Goal: Information Seeking & Learning: Learn about a topic

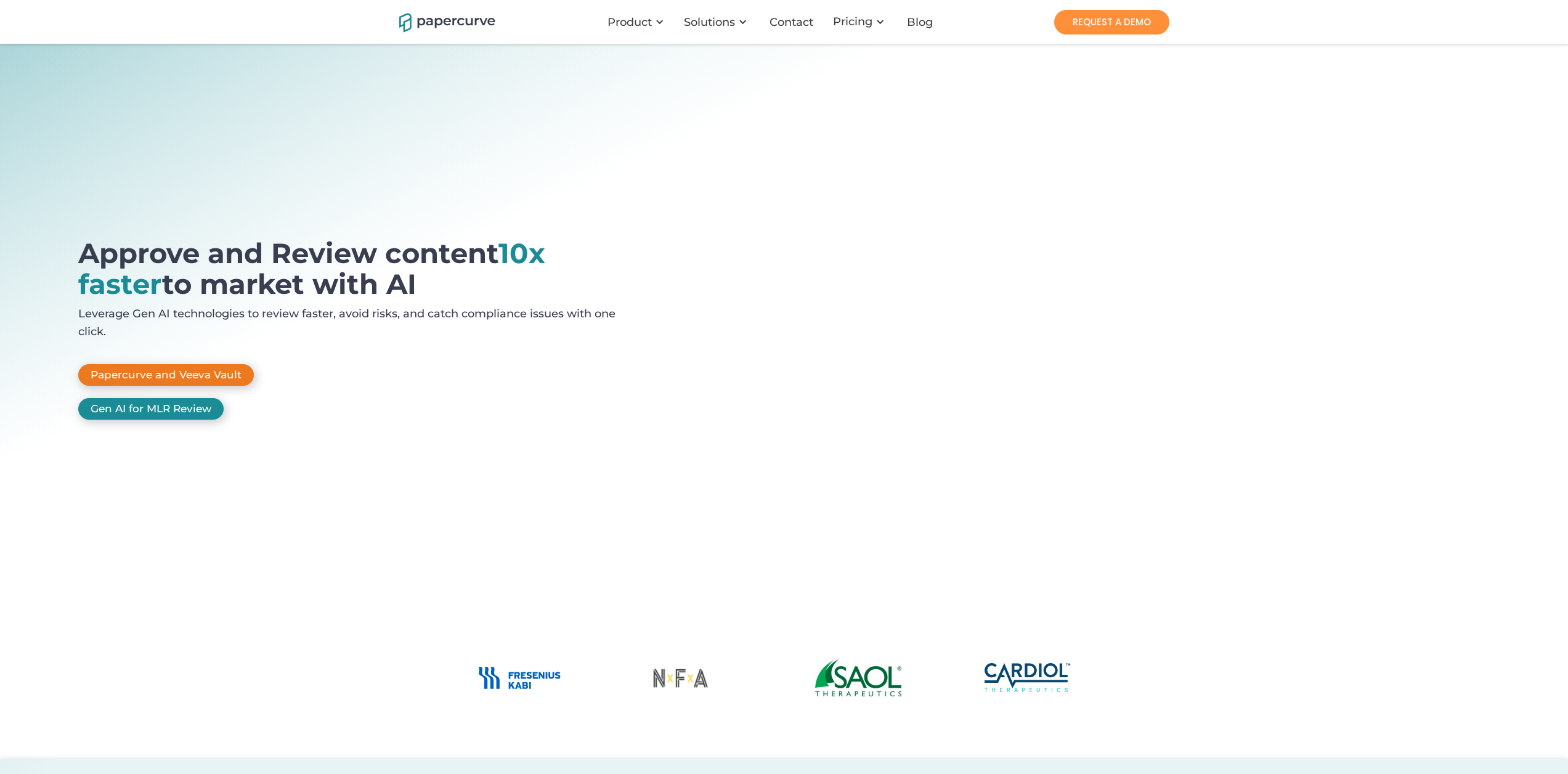
click at [213, 367] on link "Papercurve and Veeva Vault" at bounding box center [166, 375] width 176 height 22
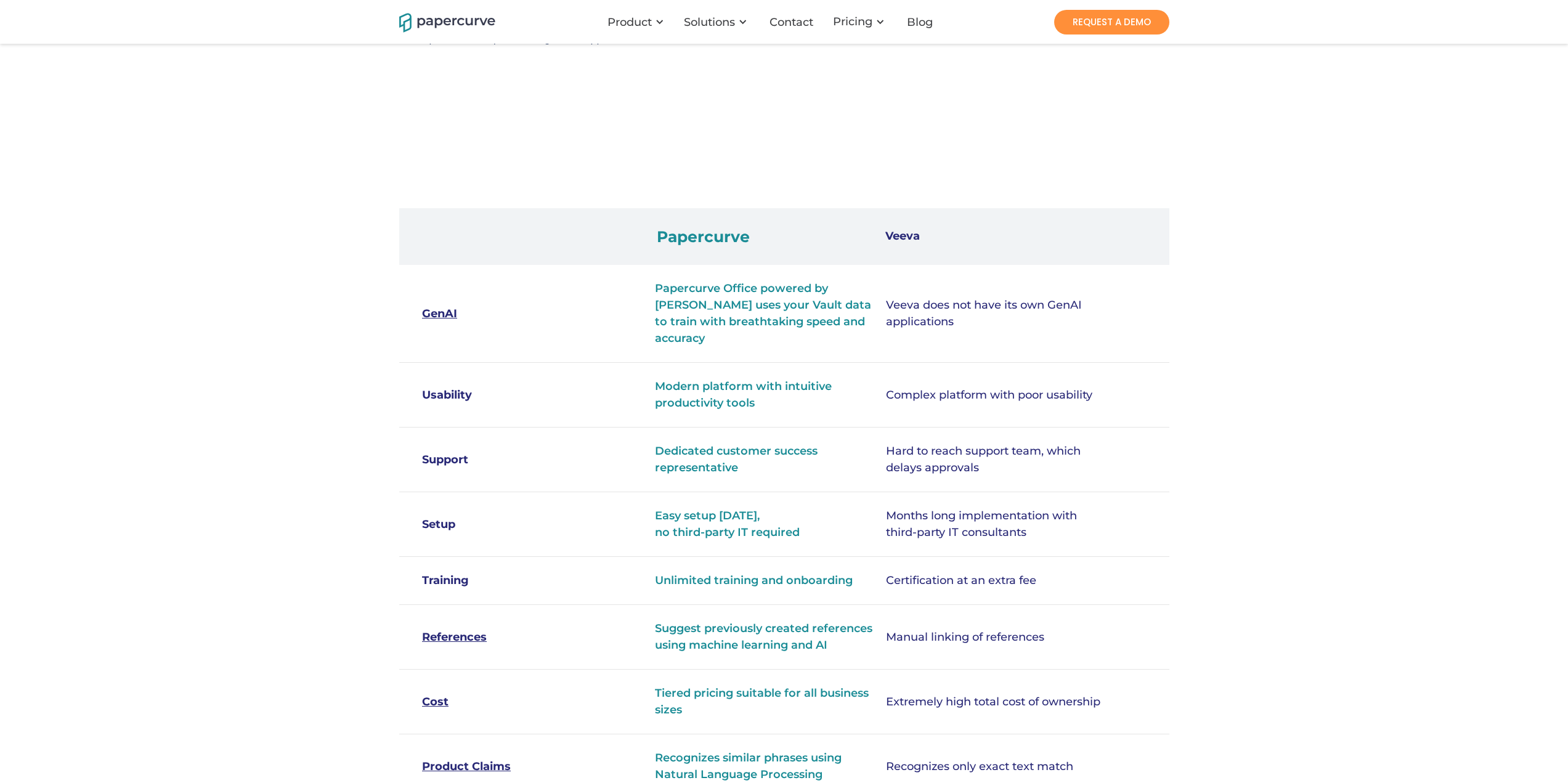
scroll to position [308, 0]
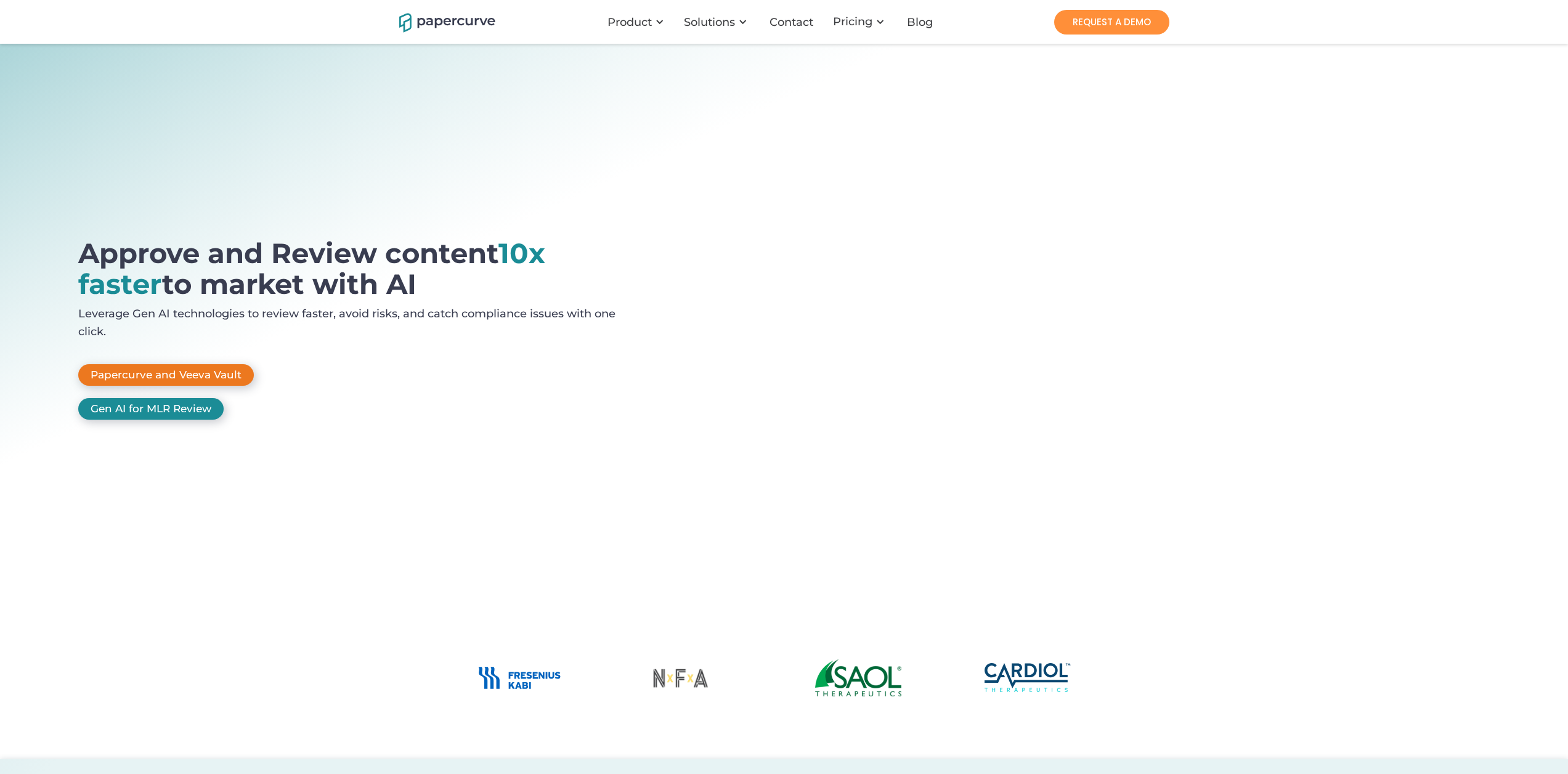
click at [231, 369] on link "Papercurve and Veeva Vault" at bounding box center [166, 375] width 176 height 22
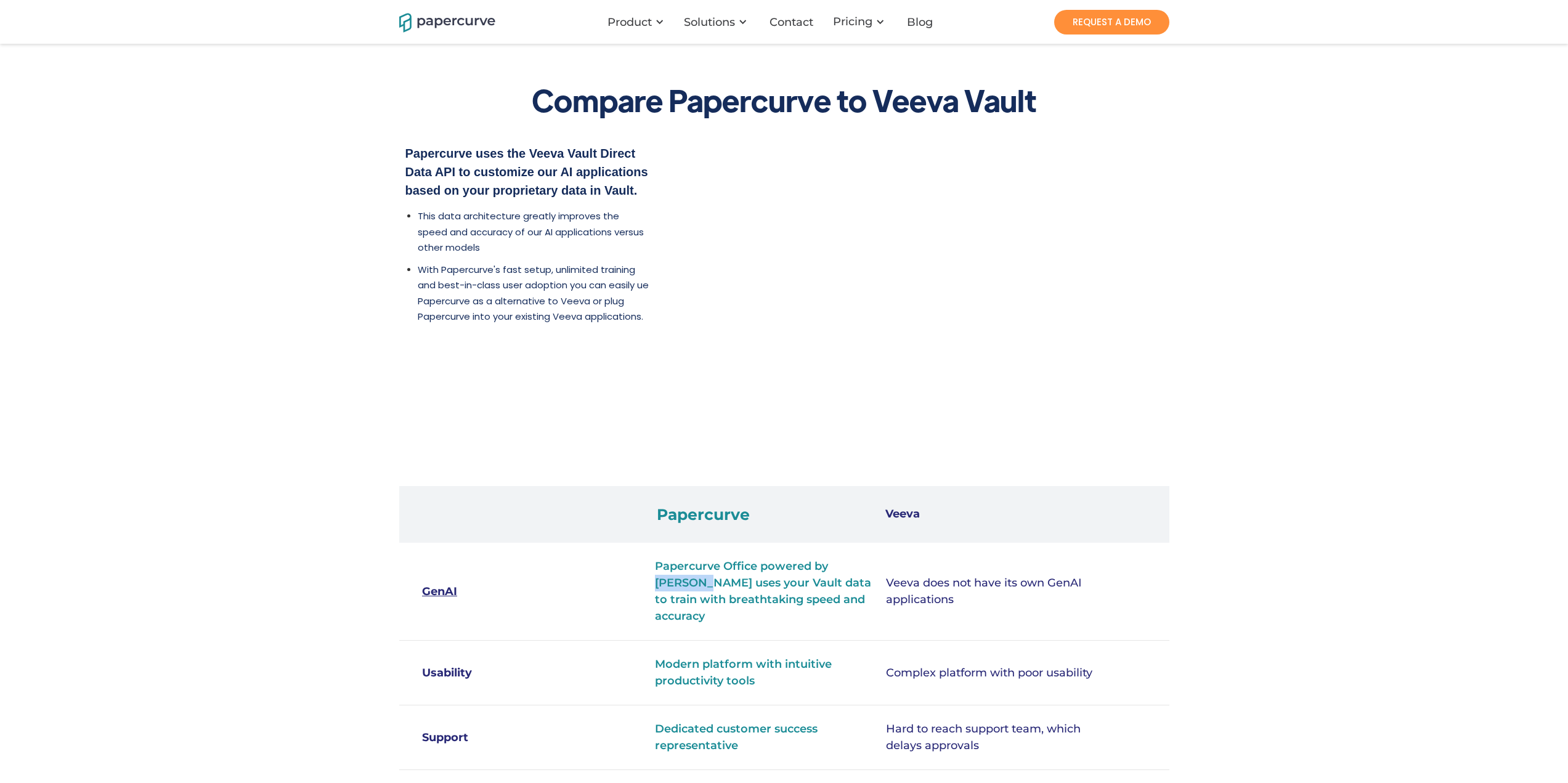
drag, startPoint x: 832, startPoint y: 563, endPoint x: 667, endPoint y: 589, distance: 167.0
click at [667, 589] on strong "Papercurve Office powered by Paige AI uses your Vault data to train with breath…" at bounding box center [763, 591] width 216 height 64
copy strong "Paige AI"
click at [450, 584] on link "GenAI" at bounding box center [482, 592] width 120 height 17
